Goal: Task Accomplishment & Management: Use online tool/utility

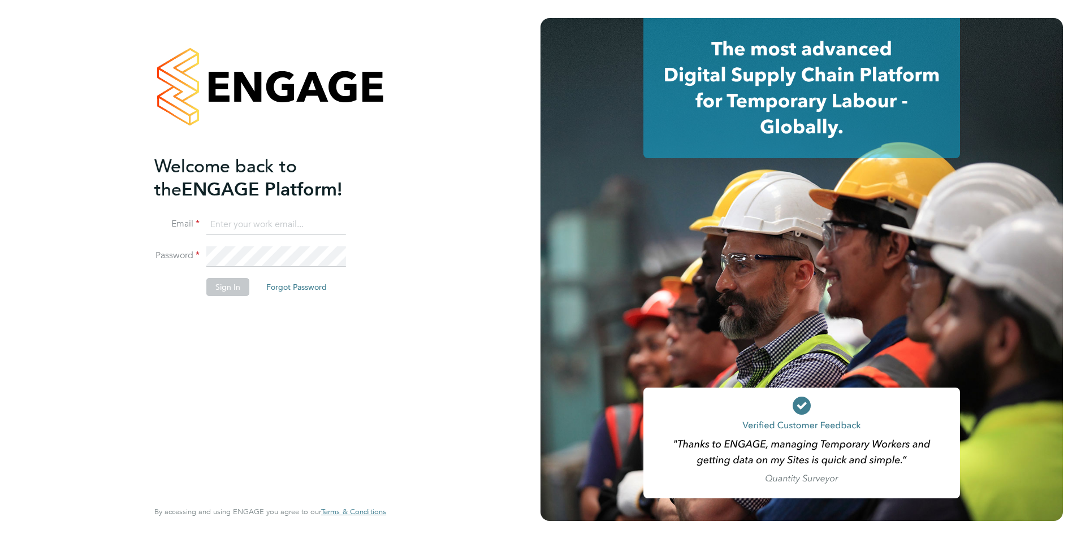
type input "r.edwards@hp4recruitment.co.uk"
click at [215, 291] on button "Sign In" at bounding box center [227, 287] width 43 height 18
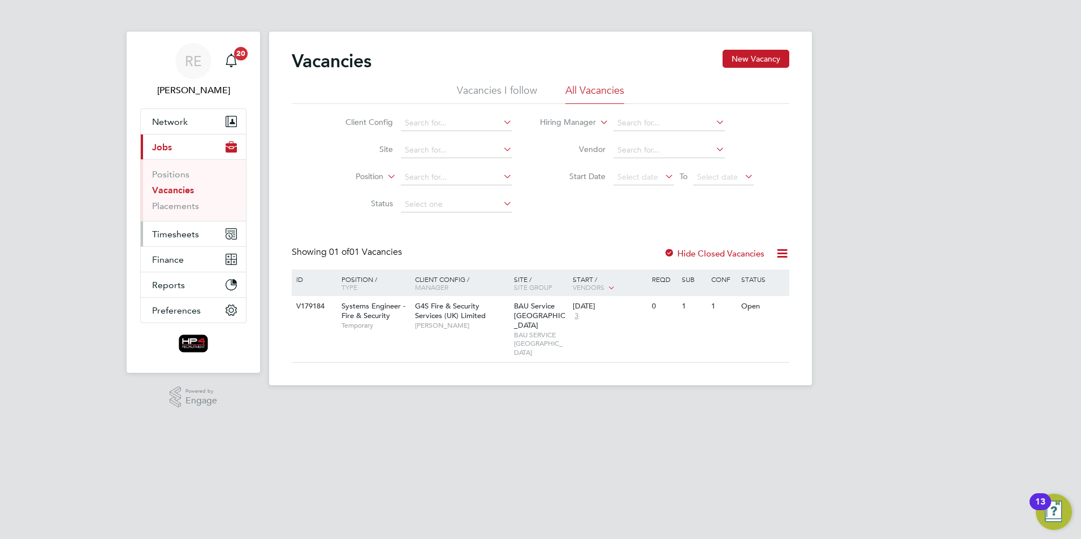
click at [177, 231] on span "Timesheets" at bounding box center [175, 234] width 47 height 11
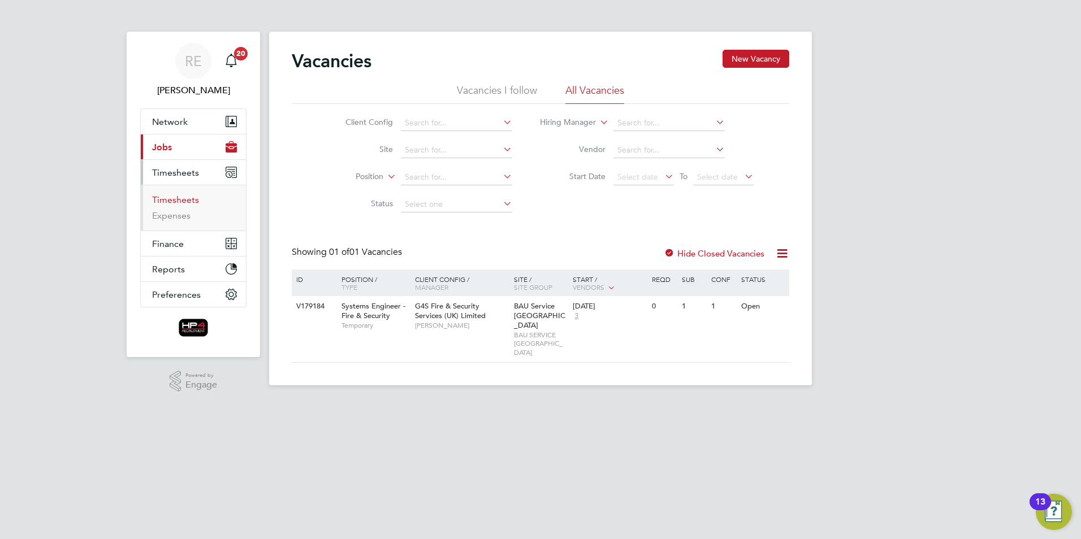
click at [175, 200] on link "Timesheets" at bounding box center [175, 200] width 47 height 11
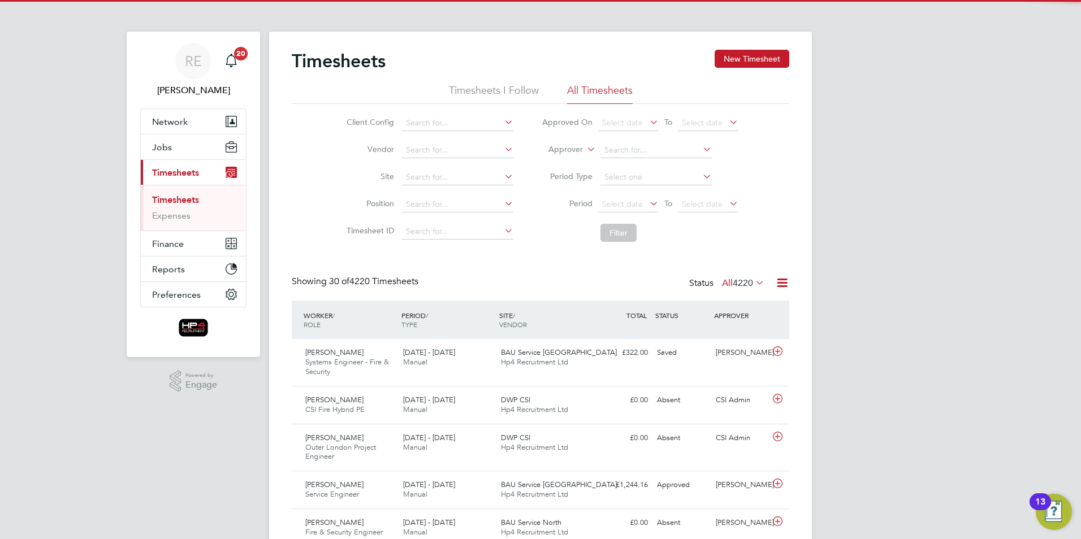
click at [647, 207] on icon at bounding box center [647, 204] width 0 height 16
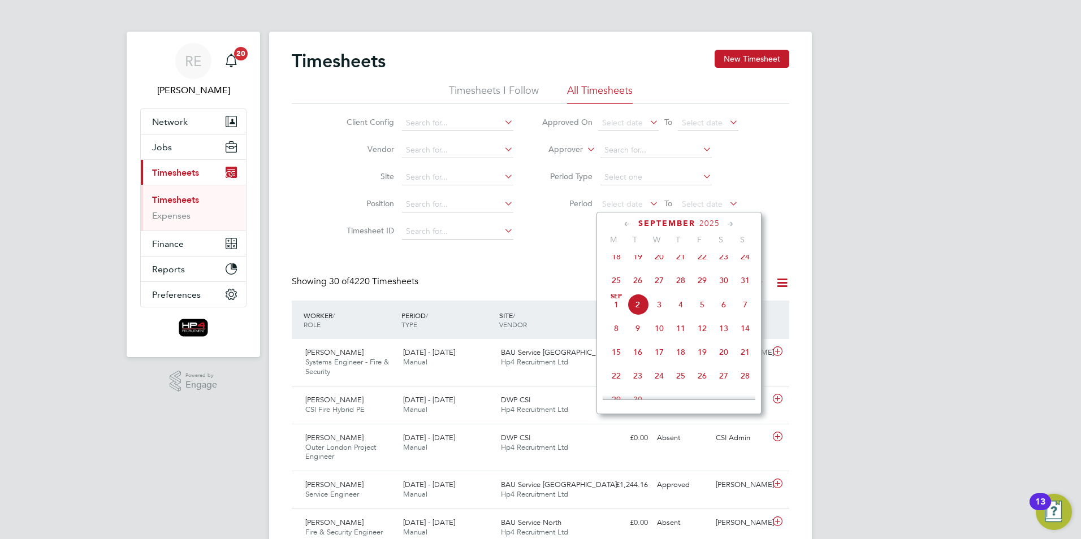
click at [615, 286] on span "25" at bounding box center [616, 280] width 21 height 21
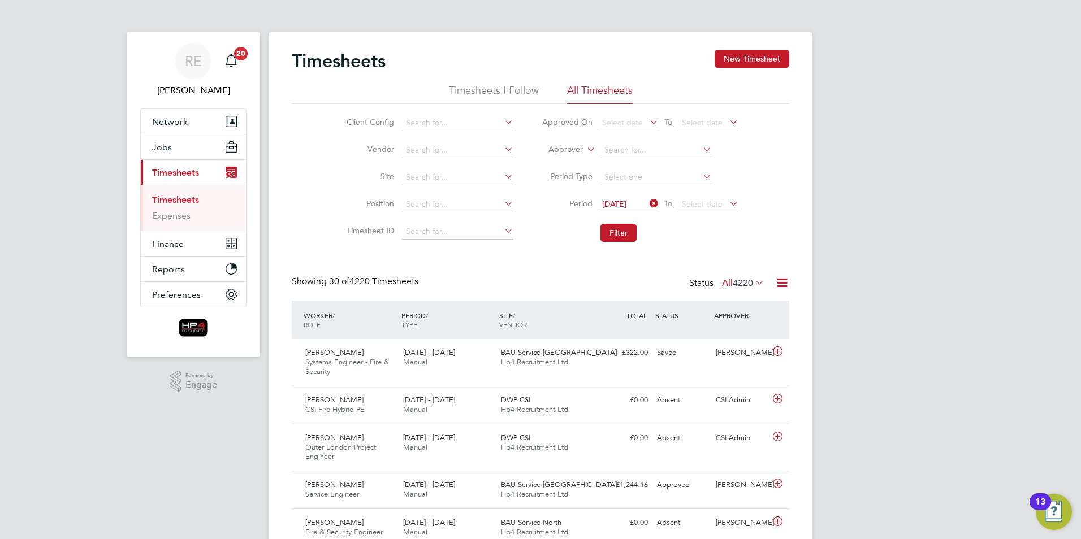
click at [727, 203] on icon at bounding box center [727, 204] width 0 height 16
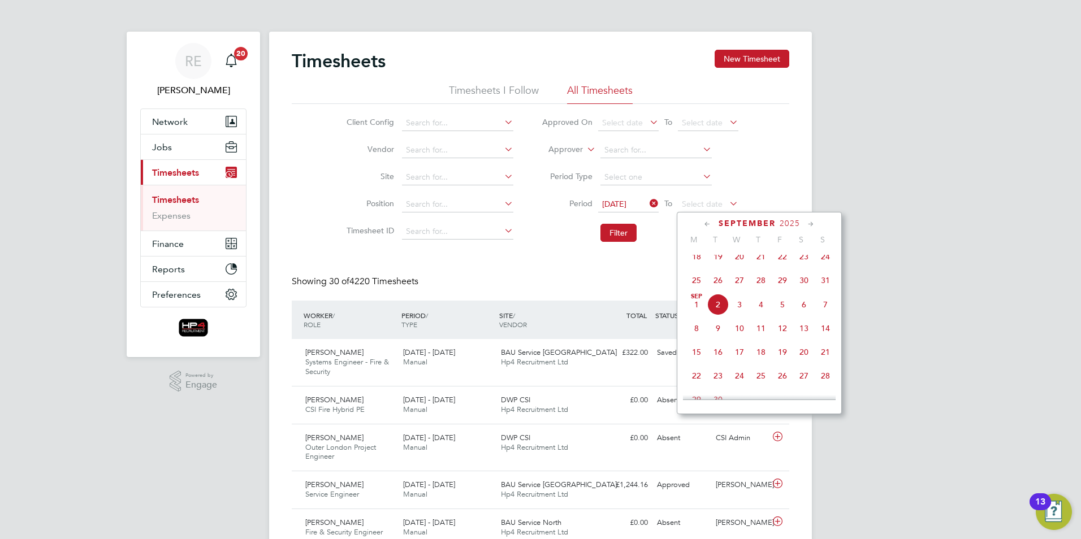
drag, startPoint x: 823, startPoint y: 287, endPoint x: 805, endPoint y: 284, distance: 18.8
click at [824, 287] on span "31" at bounding box center [825, 280] width 21 height 21
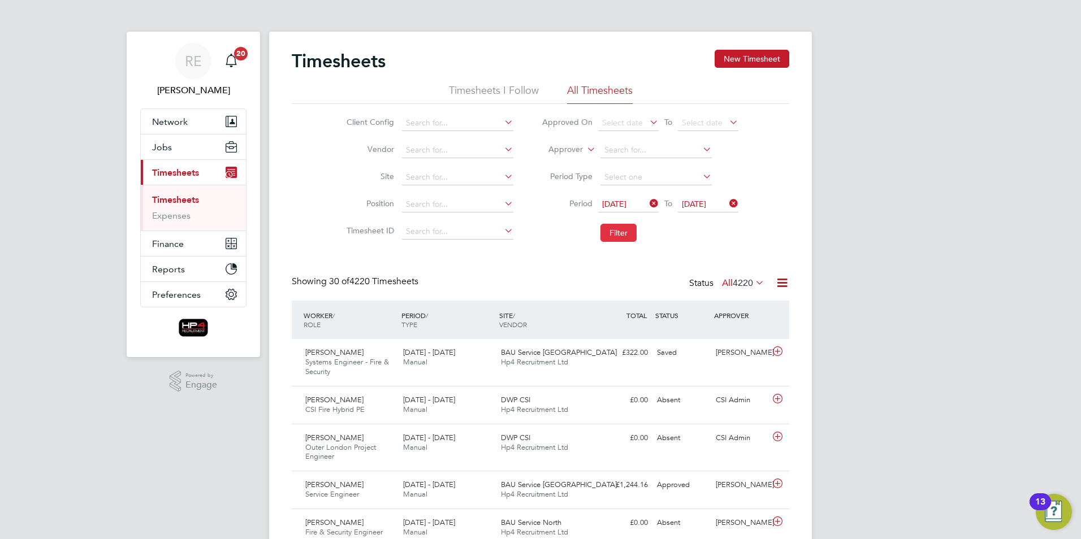
click at [617, 228] on button "Filter" at bounding box center [618, 233] width 36 height 18
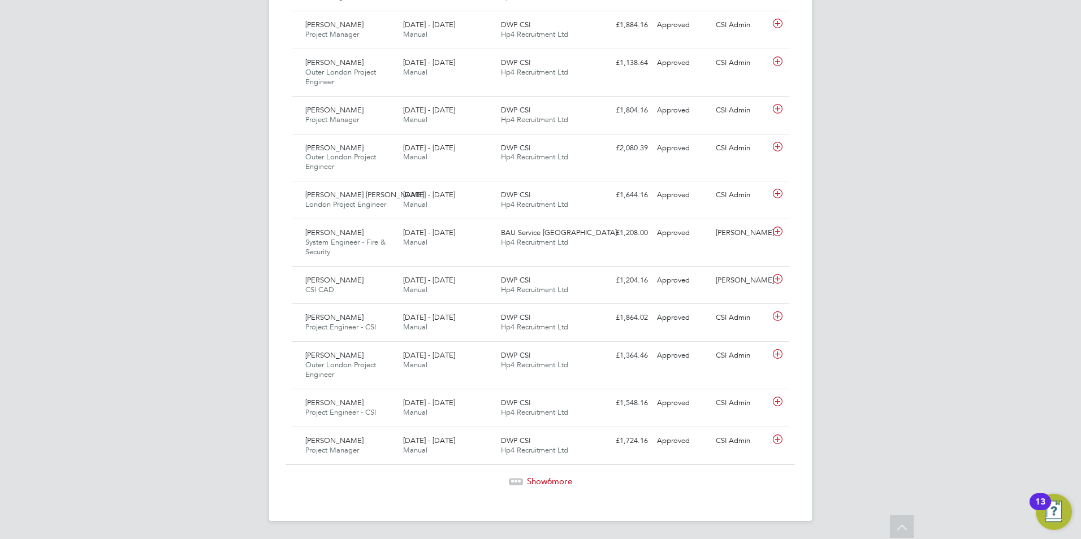
click at [546, 483] on span "Show 6 more" at bounding box center [549, 481] width 45 height 11
